Goal: Transaction & Acquisition: Purchase product/service

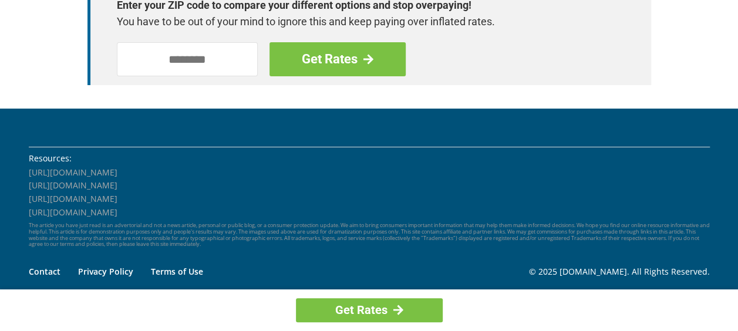
scroll to position [1815, 0]
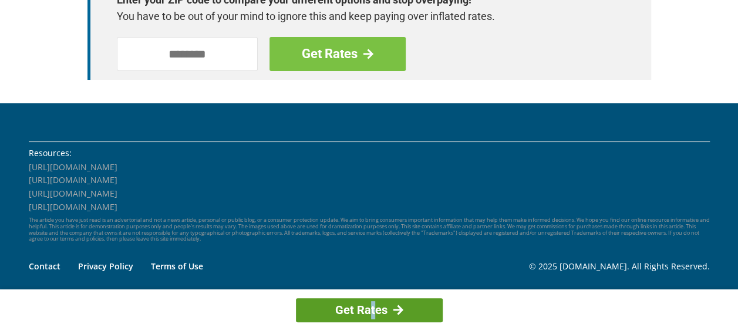
drag, startPoint x: 372, startPoint y: 296, endPoint x: 372, endPoint y: 304, distance: 7.6
click at [372, 304] on div "Get Rates" at bounding box center [369, 310] width 738 height 42
click at [372, 304] on link "Get Rates" at bounding box center [369, 310] width 147 height 24
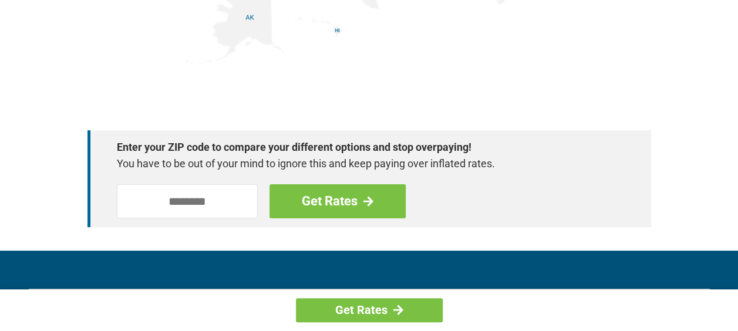
scroll to position [1650, 0]
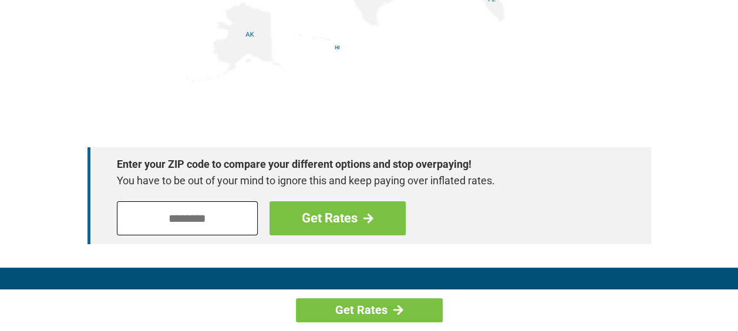
click at [190, 215] on input "tel" at bounding box center [187, 218] width 141 height 34
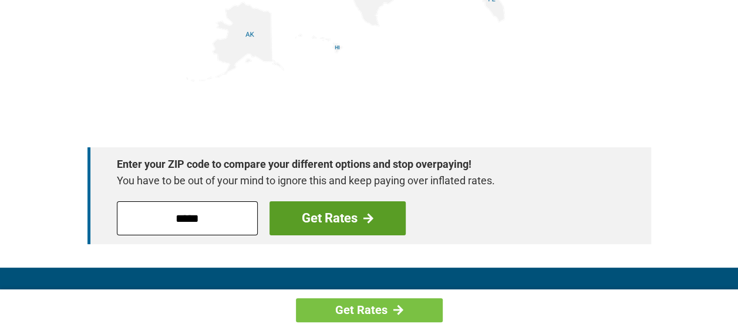
type input "*****"
click at [291, 216] on link "Get Rates" at bounding box center [337, 218] width 136 height 34
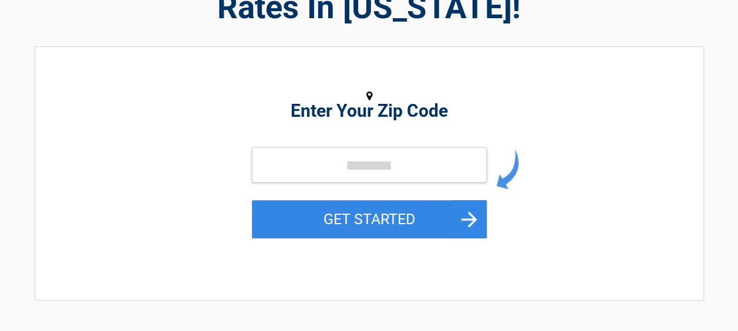
scroll to position [149, 0]
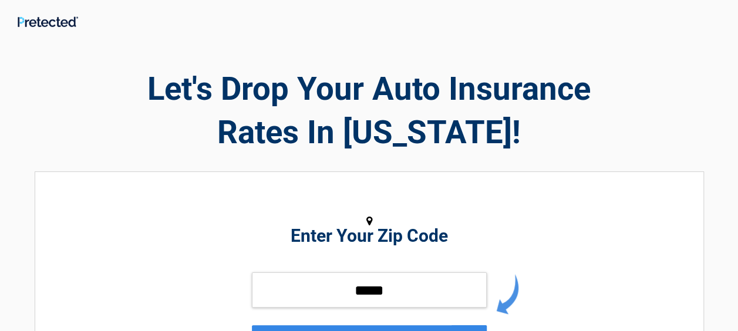
click at [291, 216] on figure at bounding box center [369, 221] width 539 height 16
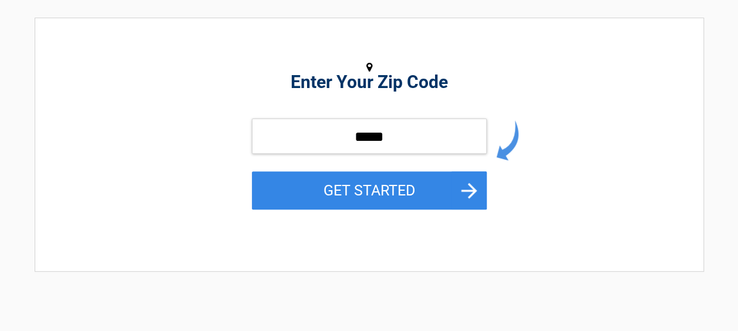
scroll to position [164, 0]
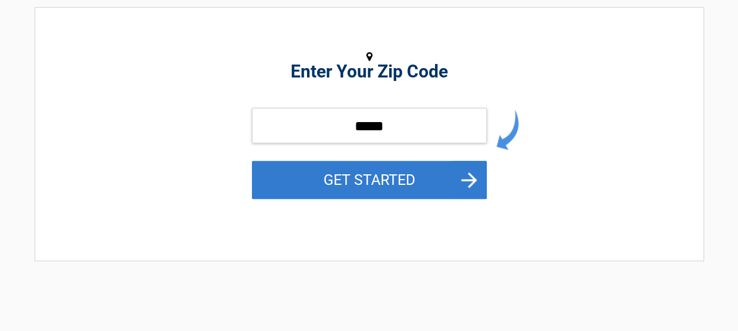
click at [419, 178] on button "GET STARTED" at bounding box center [369, 180] width 235 height 38
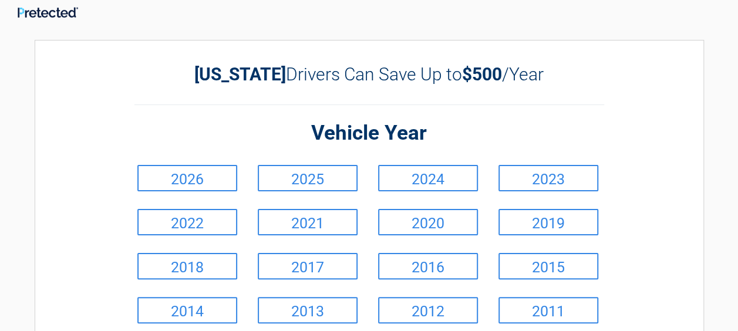
scroll to position [0, 0]
